Goal: Information Seeking & Learning: Learn about a topic

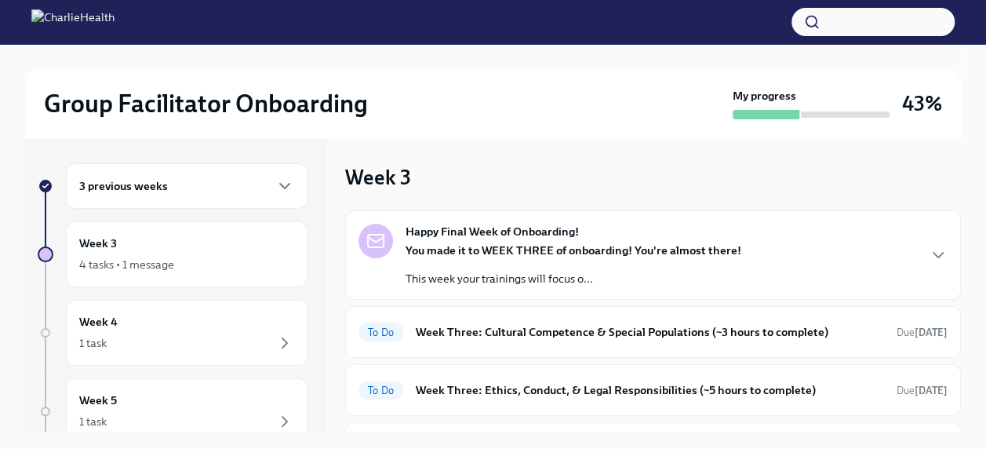
click at [840, 19] on button "button" at bounding box center [873, 22] width 163 height 28
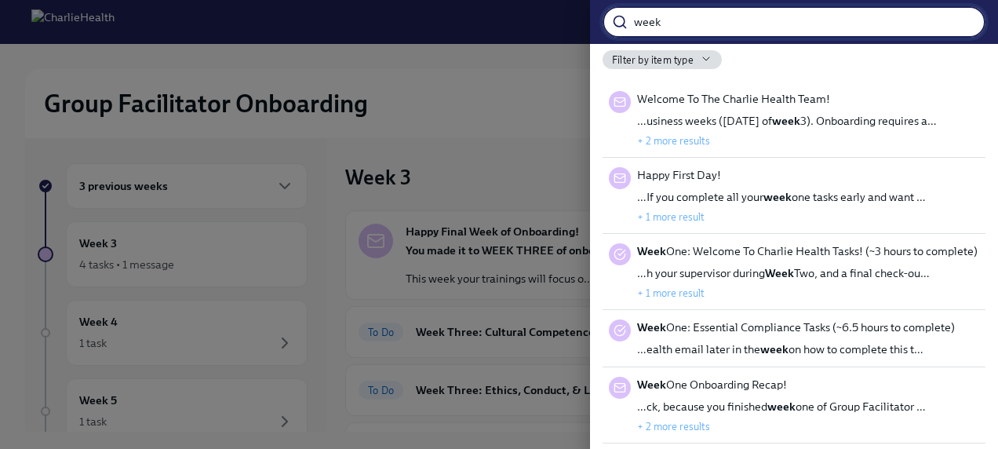
type input "week"
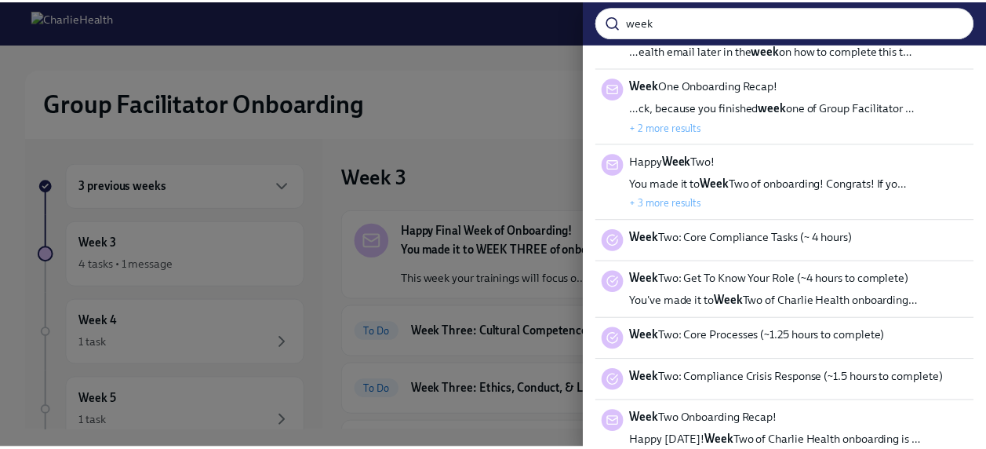
scroll to position [303, 0]
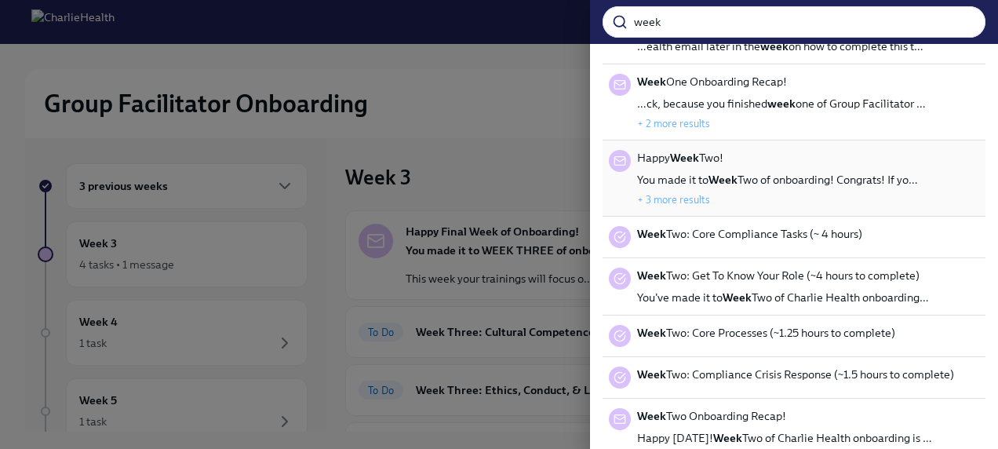
click at [763, 174] on span "You made it to Week Two of onboarding! Congrats! If yo…" at bounding box center [777, 180] width 281 height 16
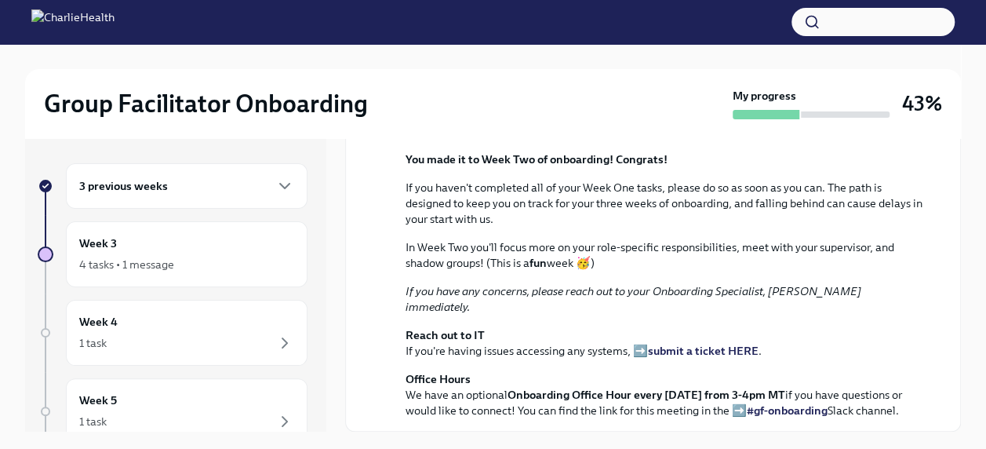
click at [858, 12] on button "button" at bounding box center [873, 22] width 163 height 28
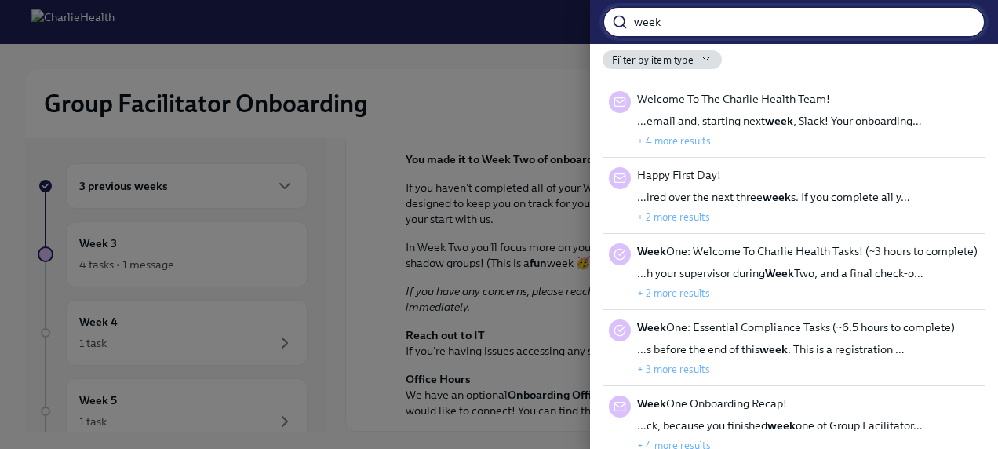
type input "week"
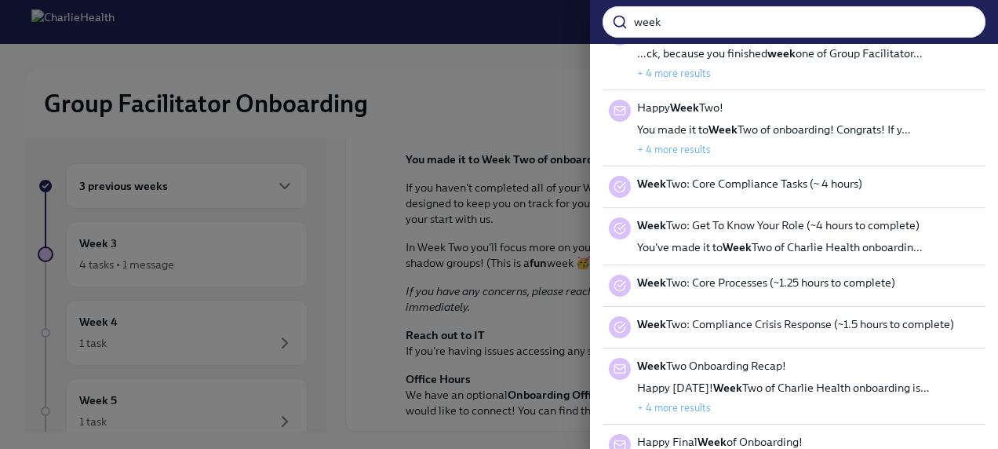
scroll to position [373, 0]
click at [673, 144] on button "+ 4 more results" at bounding box center [674, 148] width 74 height 13
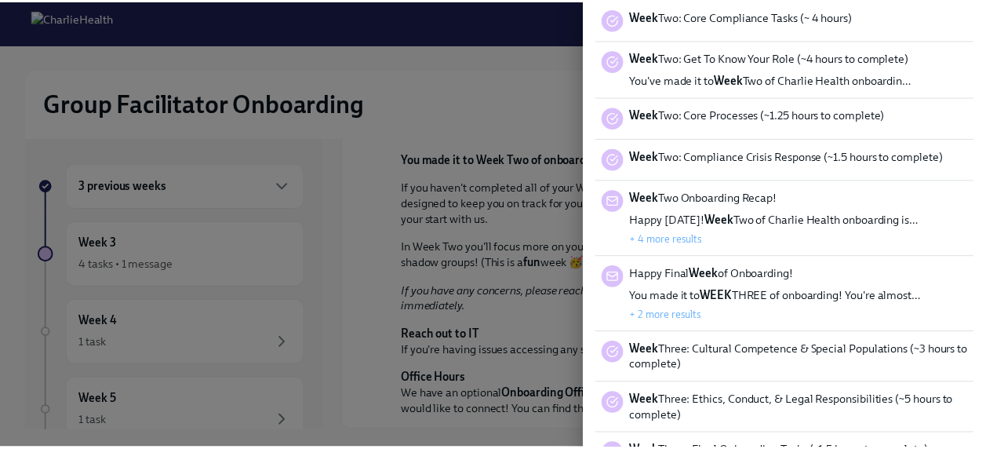
scroll to position [608, 0]
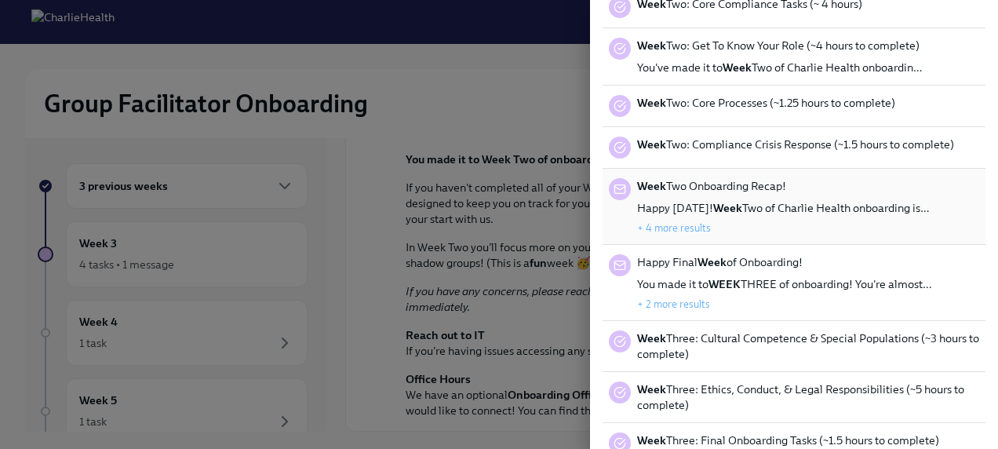
click at [713, 202] on strong "Week" at bounding box center [727, 208] width 29 height 14
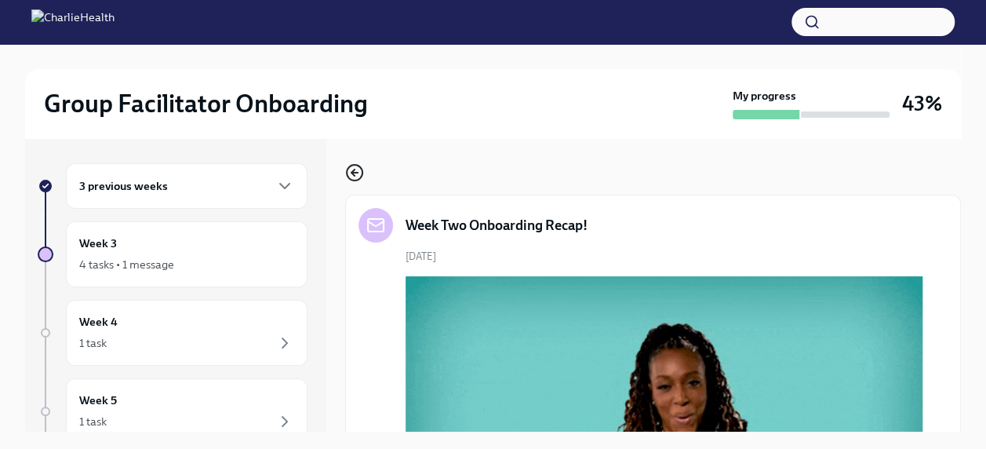
click at [353, 167] on icon "button" at bounding box center [354, 172] width 19 height 19
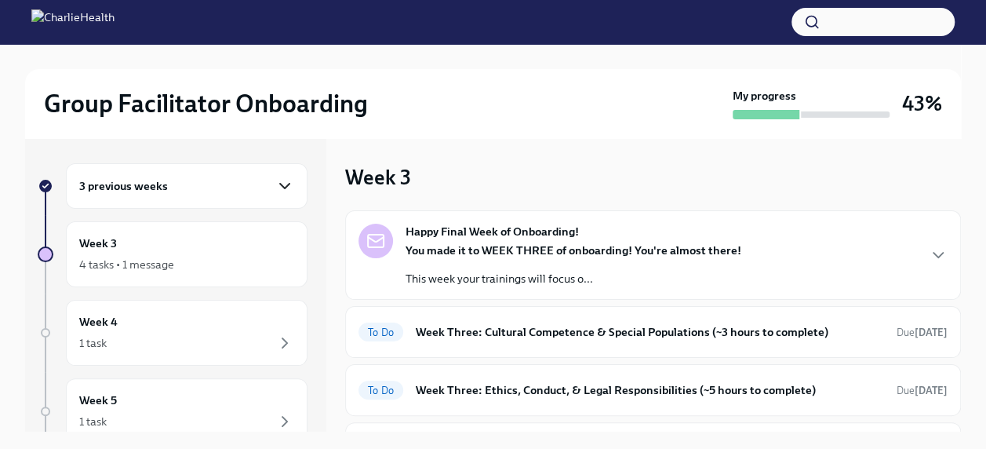
click at [275, 185] on icon "button" at bounding box center [284, 186] width 19 height 19
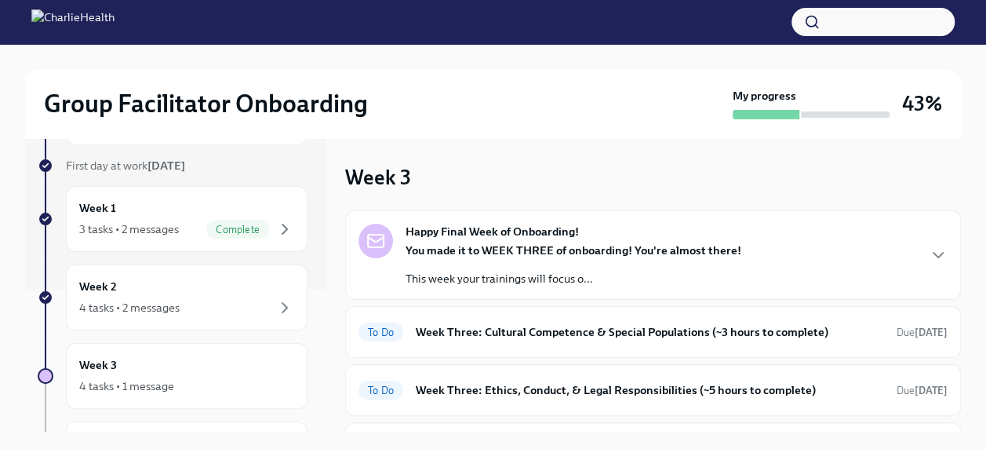
scroll to position [152, 0]
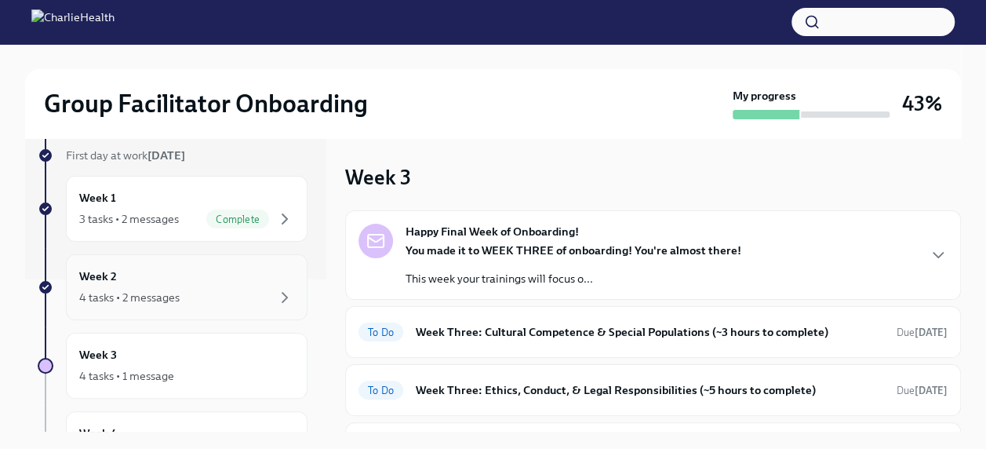
click at [174, 290] on div "4 tasks • 2 messages" at bounding box center [129, 298] width 100 height 16
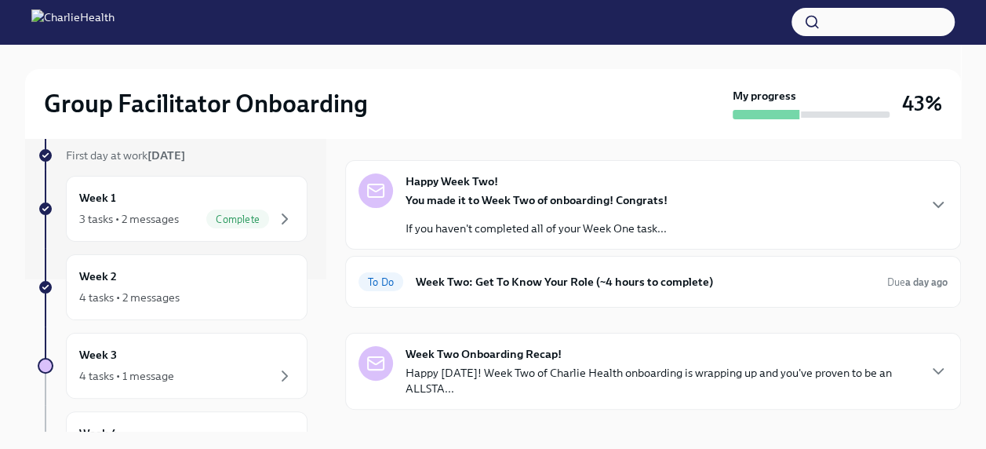
scroll to position [75, 0]
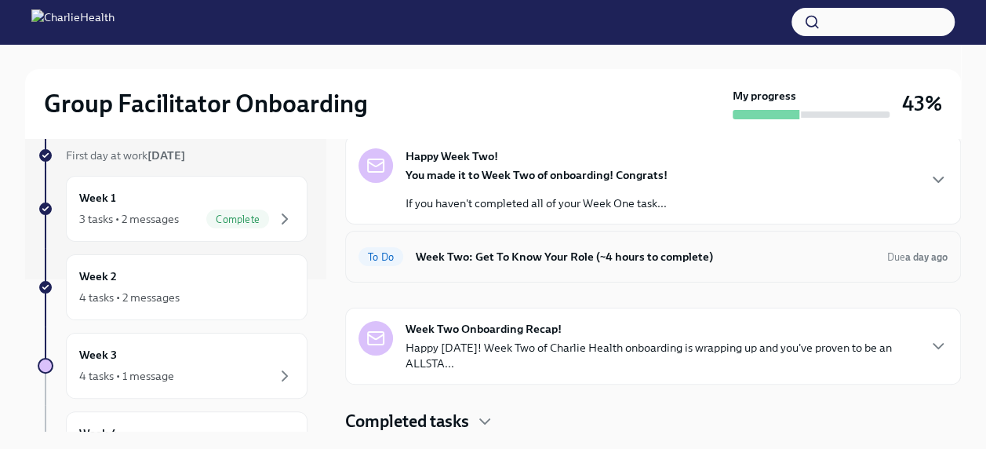
click at [686, 254] on h6 "Week Two: Get To Know Your Role (~4 hours to complete)" at bounding box center [645, 256] width 459 height 17
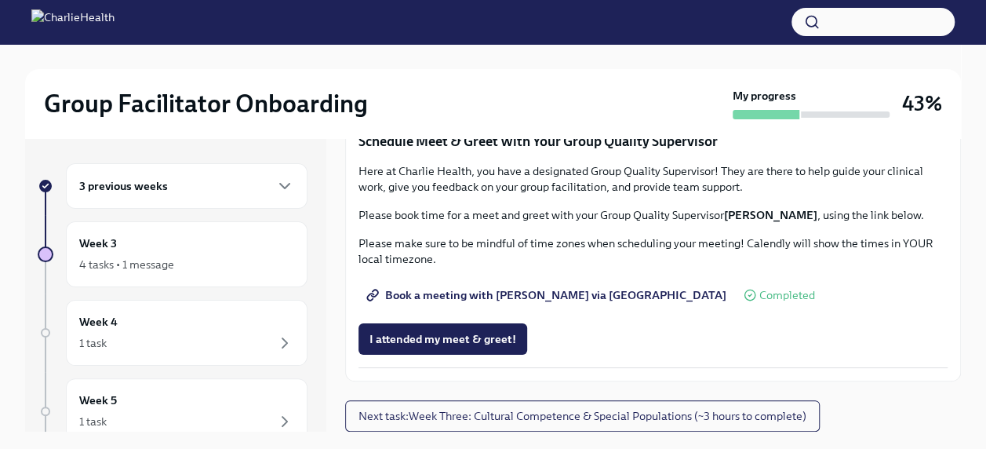
scroll to position [708, 0]
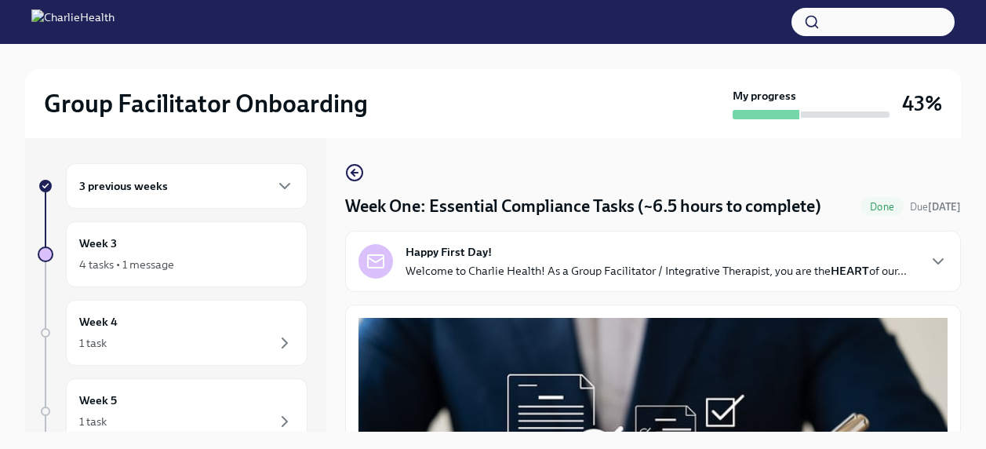
scroll to position [27, 0]
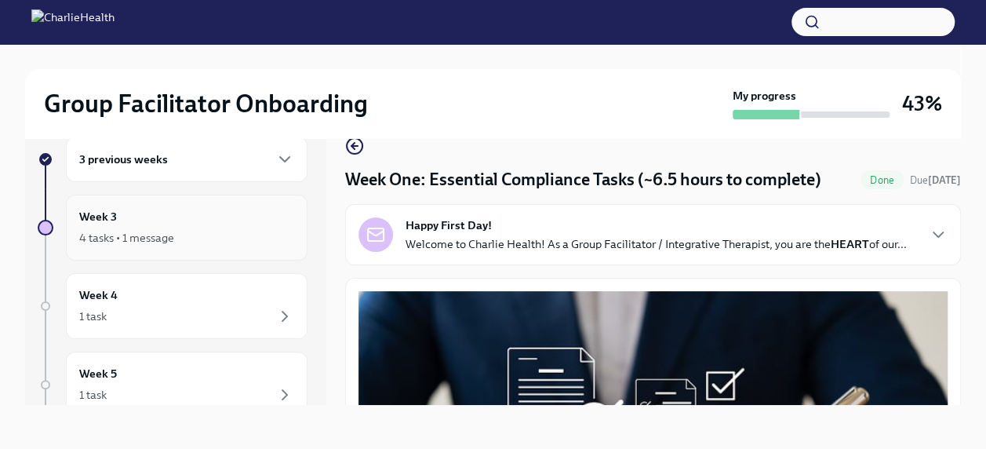
click at [190, 234] on div "4 tasks • 1 message" at bounding box center [186, 237] width 215 height 19
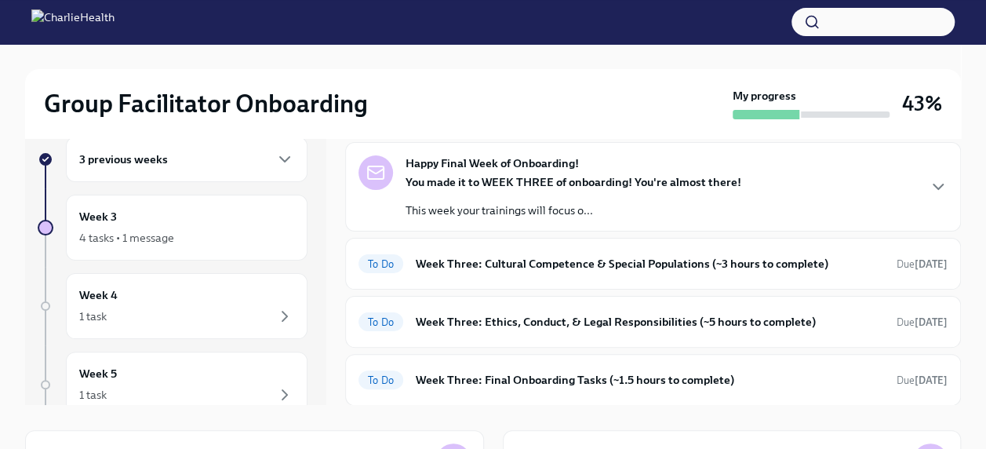
scroll to position [43, 0]
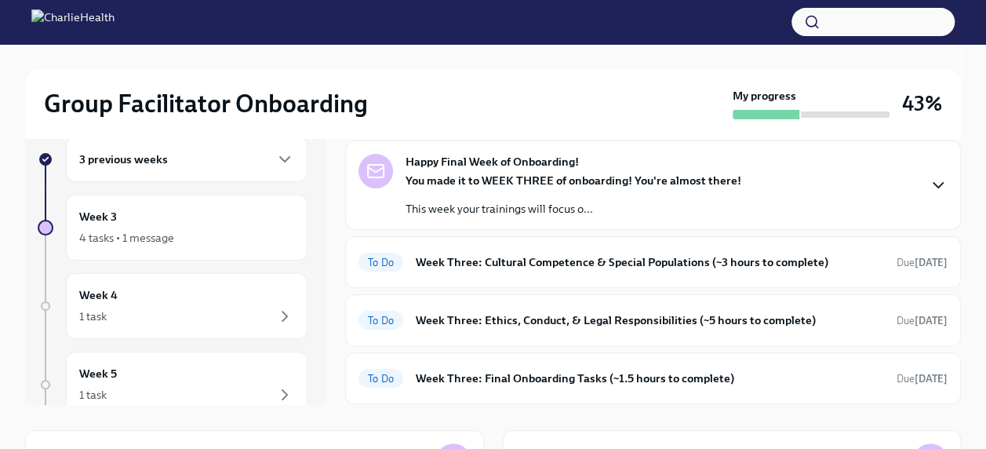
click at [929, 184] on icon "button" at bounding box center [938, 185] width 19 height 19
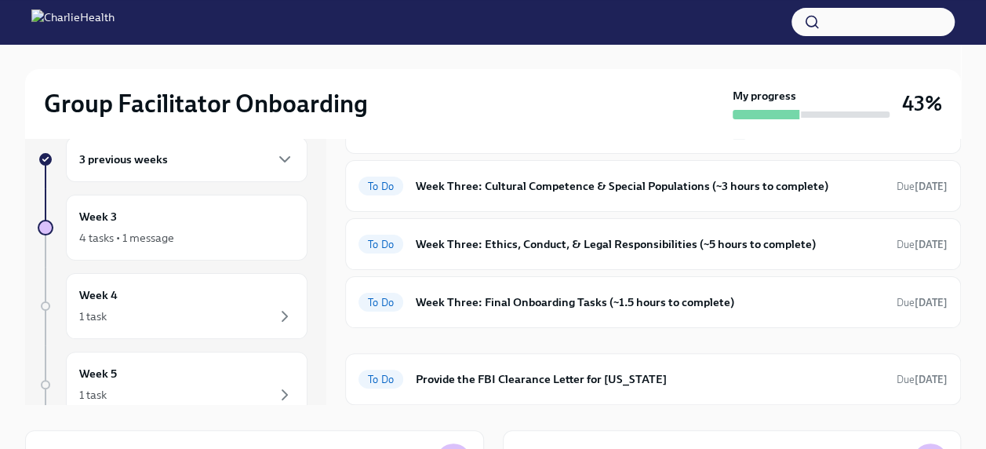
scroll to position [654, 0]
click at [757, 195] on h6 "Week Three: Cultural Competence & Special Populations (~3 hours to complete)" at bounding box center [650, 185] width 468 height 17
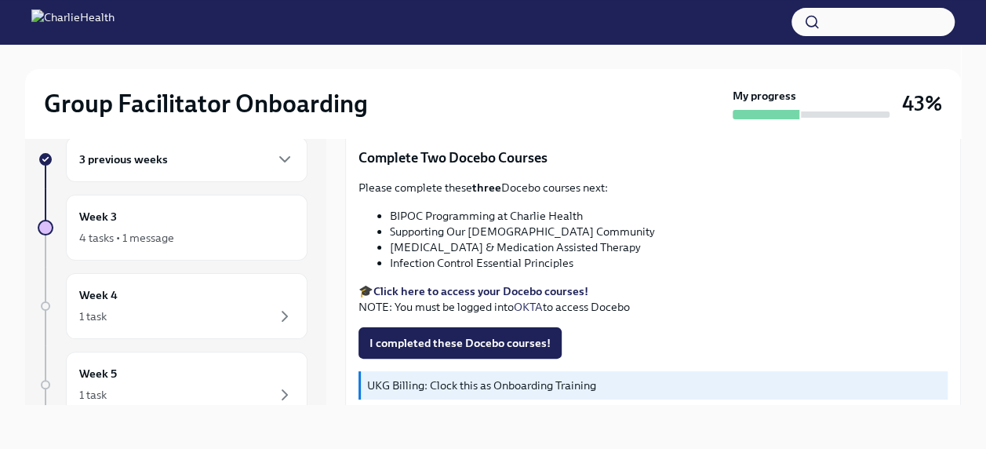
scroll to position [519, 0]
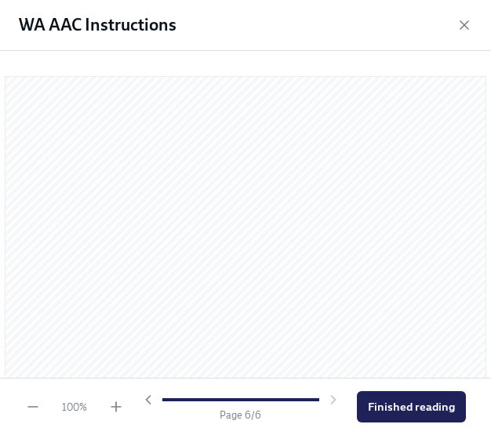
scroll to position [3322, 0]
